Goal: Task Accomplishment & Management: Complete application form

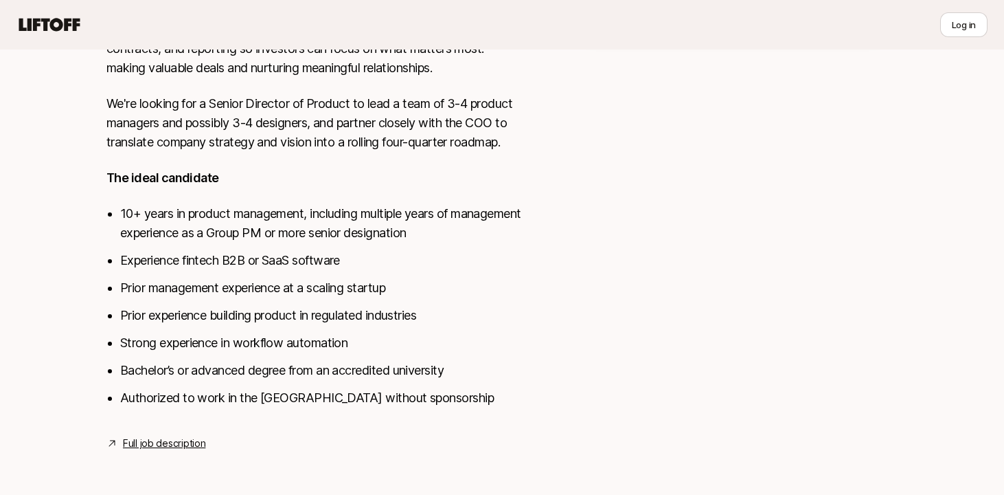
scroll to position [407, 0]
click at [185, 436] on link "Full job description" at bounding box center [164, 442] width 82 height 16
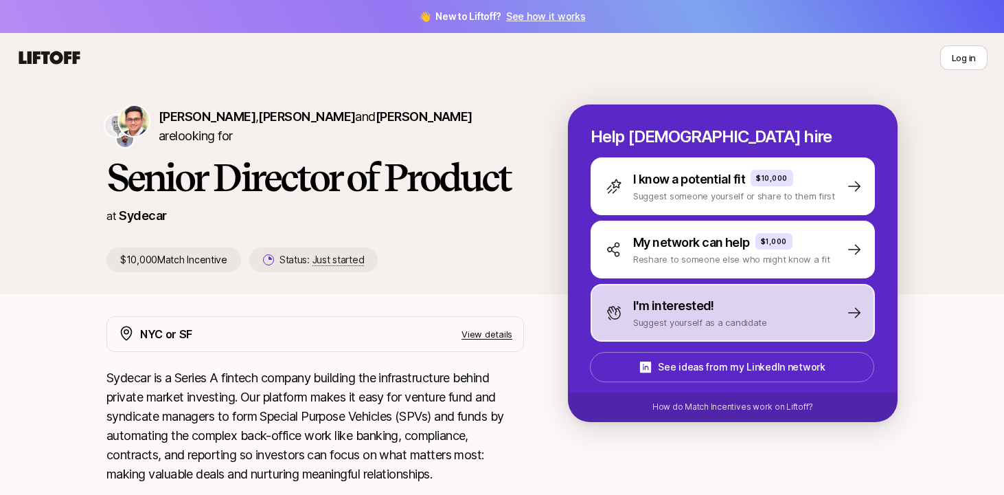
click at [752, 312] on div "I'm interested!" at bounding box center [700, 305] width 134 height 19
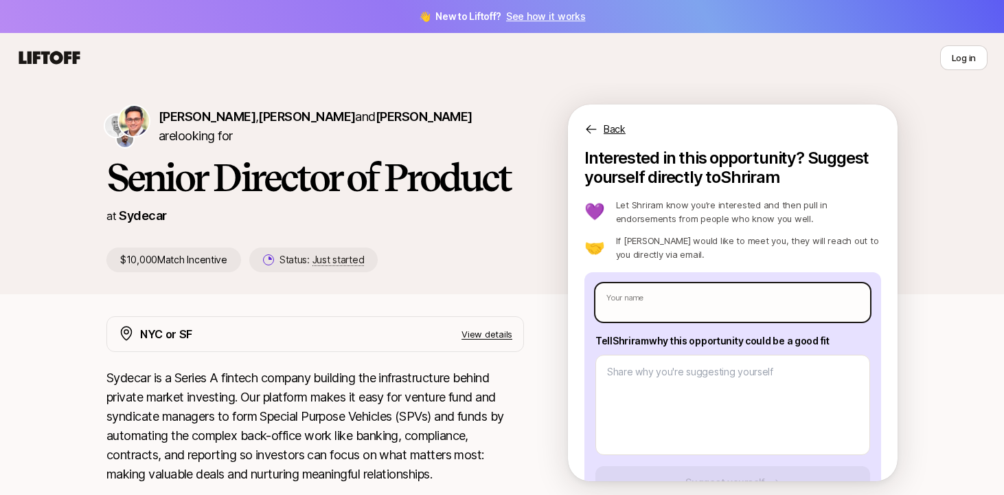
click at [702, 298] on input "text" at bounding box center [733, 302] width 275 height 38
type input "[PERSON_NAME]"
type textarea "x"
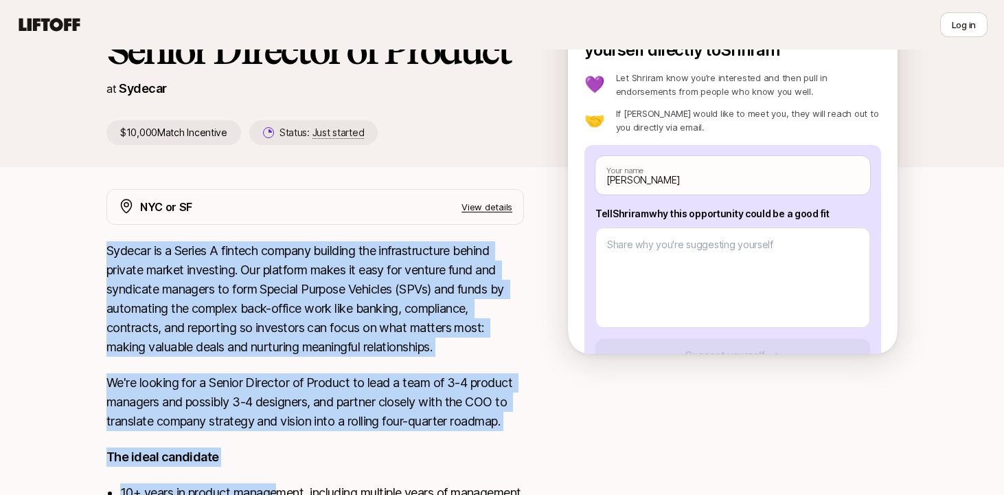
scroll to position [407, 0]
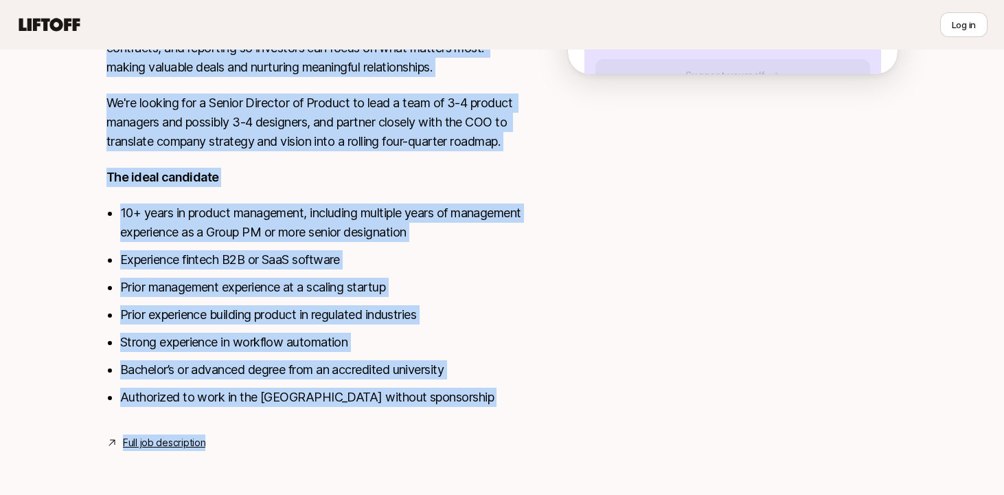
drag, startPoint x: 106, startPoint y: 249, endPoint x: 306, endPoint y: 497, distance: 318.1
click at [160, 442] on link "Full job description" at bounding box center [164, 442] width 82 height 16
